Goal: Check status

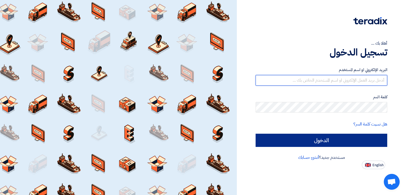
type input "[EMAIL_ADDRESS][DOMAIN_NAME]"
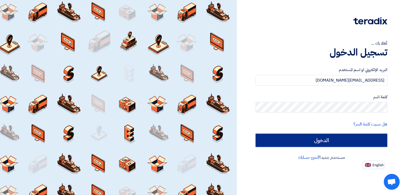
click at [301, 139] on input "الدخول" at bounding box center [321, 140] width 132 height 13
type input "Sign in"
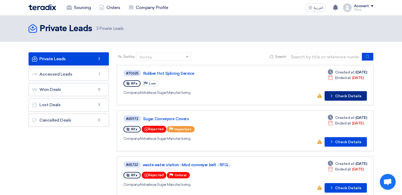
click at [337, 92] on button "Check details Check Details" at bounding box center [345, 96] width 42 height 10
